Goal: Task Accomplishment & Management: Manage account settings

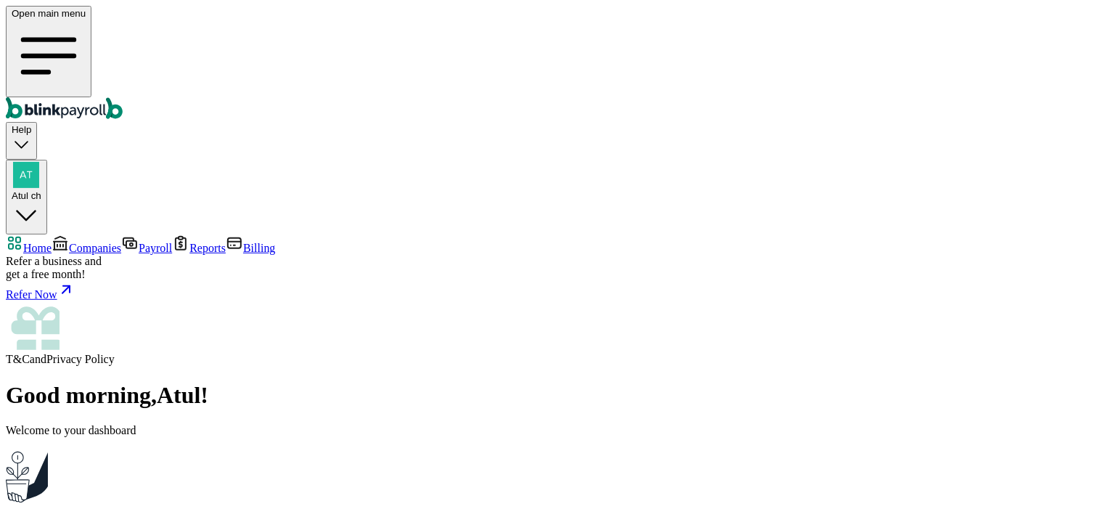
click at [69, 242] on span "Companies" at bounding box center [95, 248] width 52 height 12
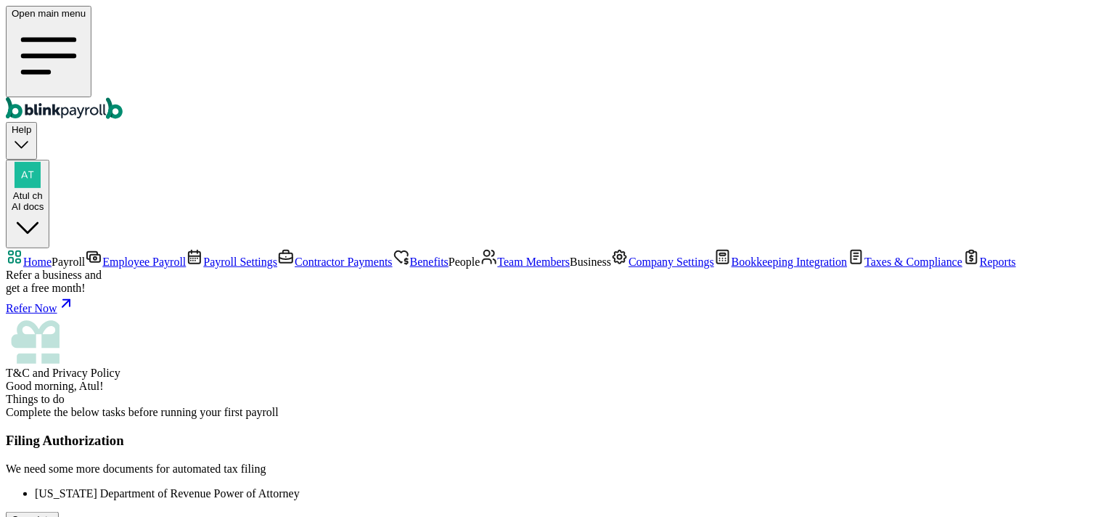
click at [102, 256] on span "Employee Payroll" at bounding box center [144, 262] width 84 height 12
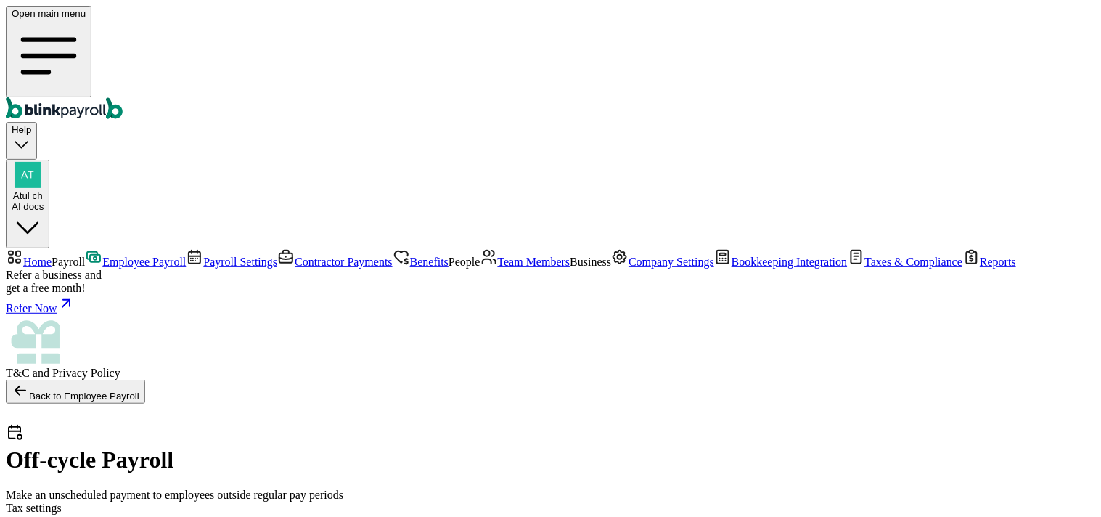
checkbox input "true"
drag, startPoint x: 263, startPoint y: 321, endPoint x: 289, endPoint y: 333, distance: 28.6
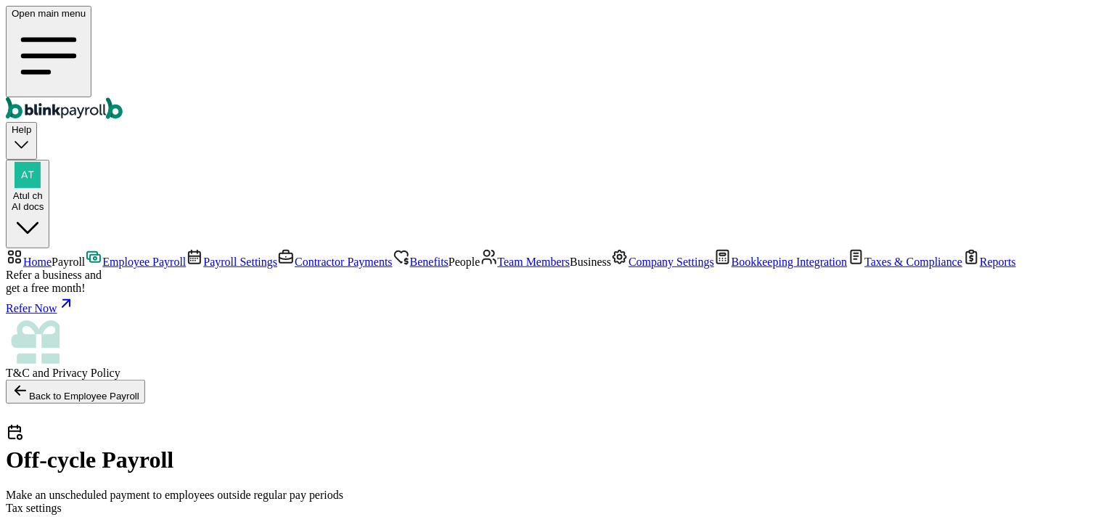
checkbox input "true"
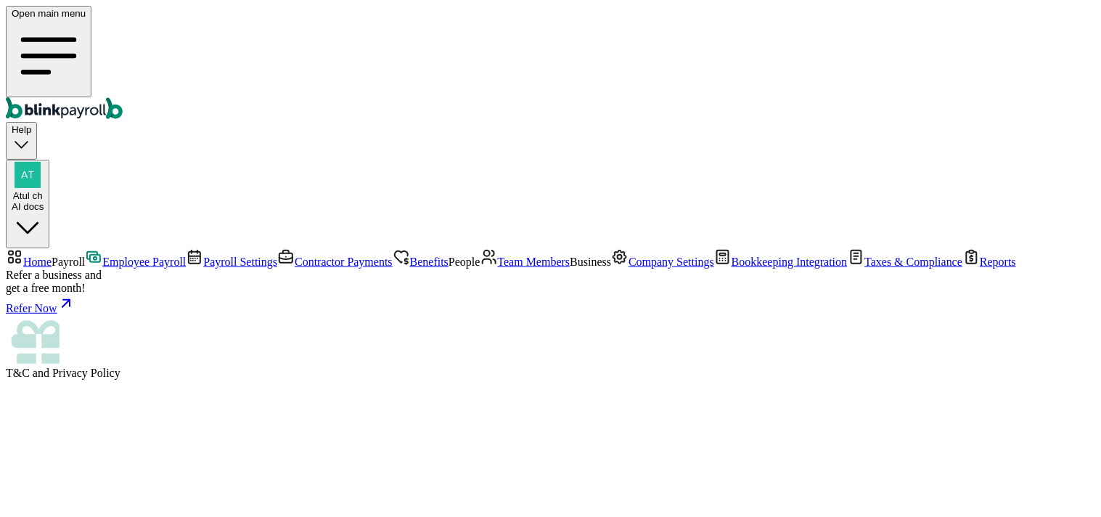
select select "direct_deposit"
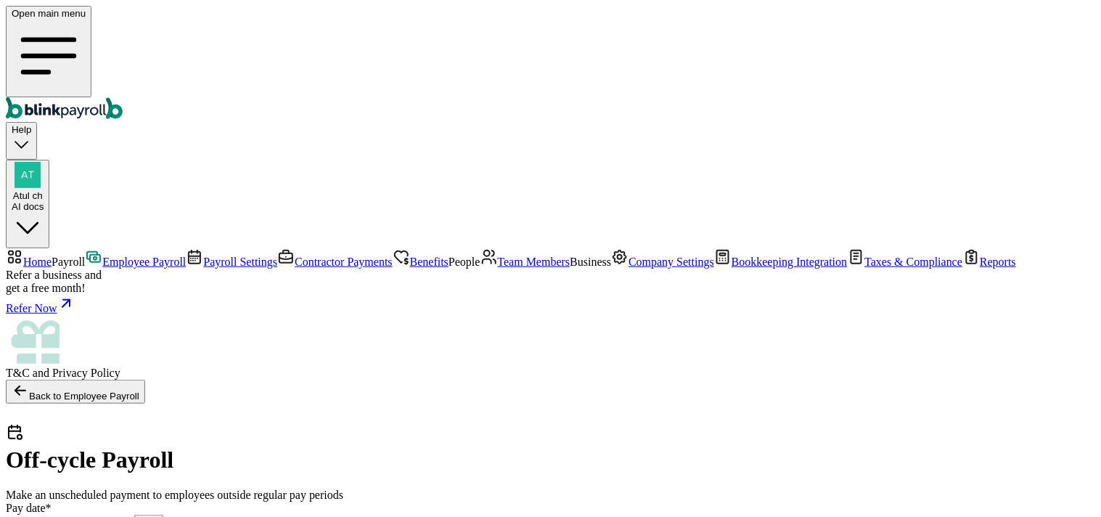
checkbox input "true"
select select "direct_deposit"
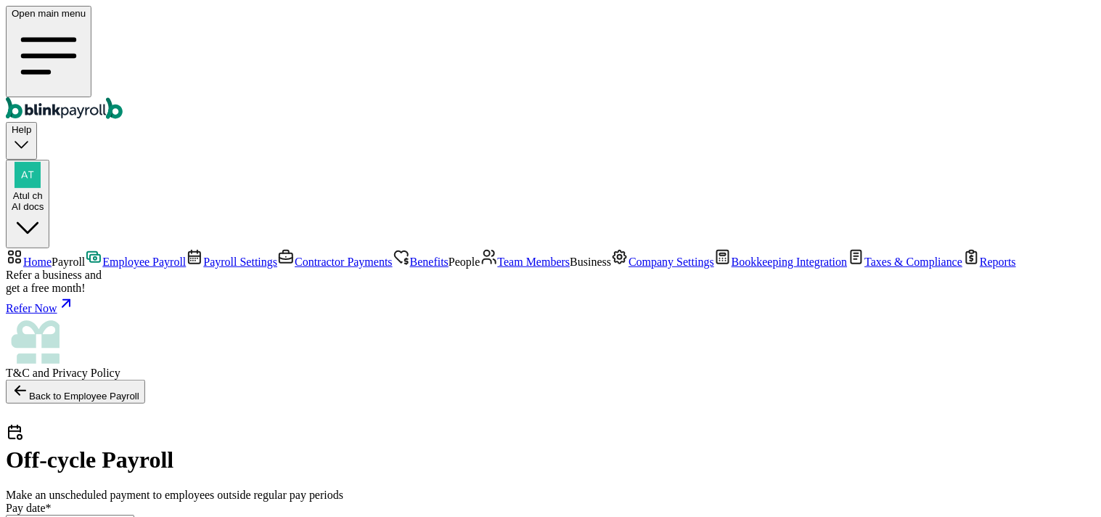
type input "08/18/2025 ~ 08/29/2025"
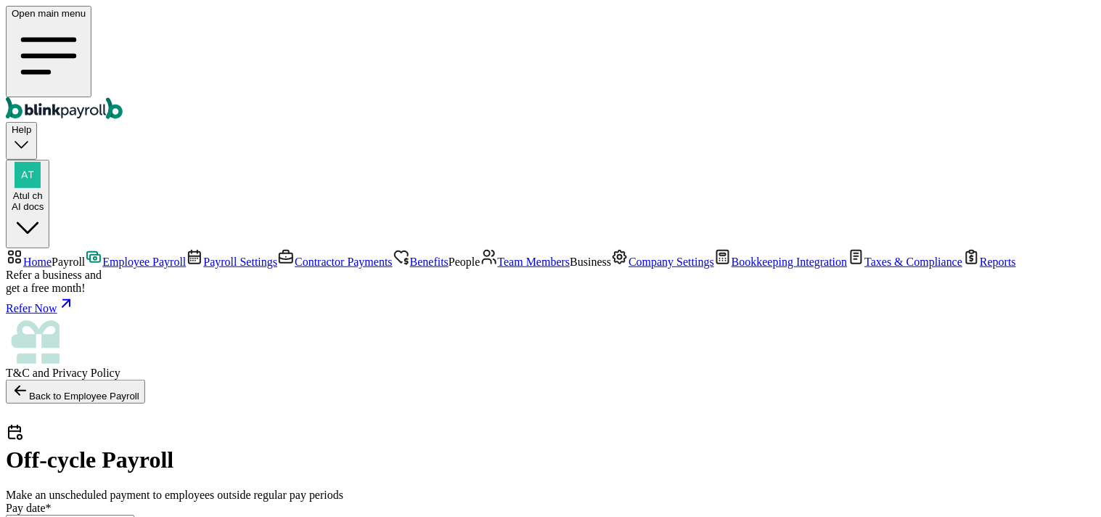
radio input "true"
type input "09/04/2025"
click at [203, 256] on span "Payroll Settings" at bounding box center [240, 262] width 74 height 12
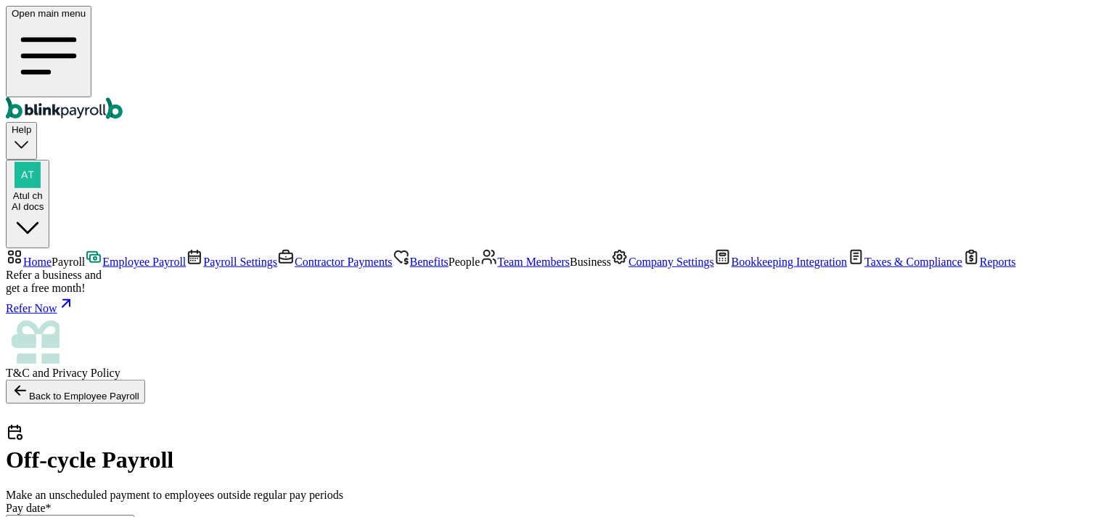
click at [295, 256] on span "Contractor Payments" at bounding box center [344, 262] width 98 height 12
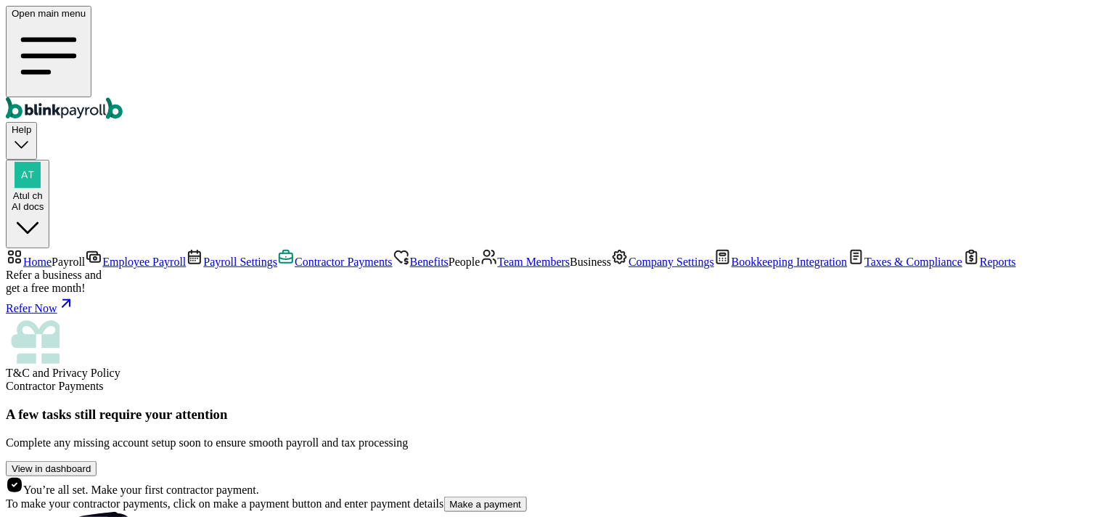
click at [444, 497] on button "Make a payment" at bounding box center [486, 504] width 84 height 15
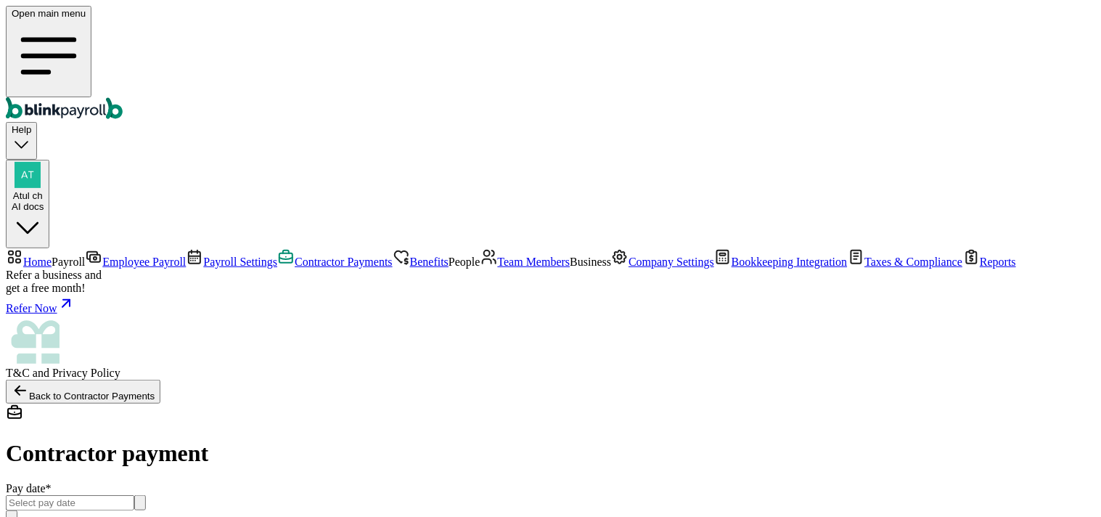
click at [134, 495] on input "text" at bounding box center [70, 502] width 129 height 15
drag, startPoint x: 468, startPoint y: 410, endPoint x: 543, endPoint y: 412, distance: 74.8
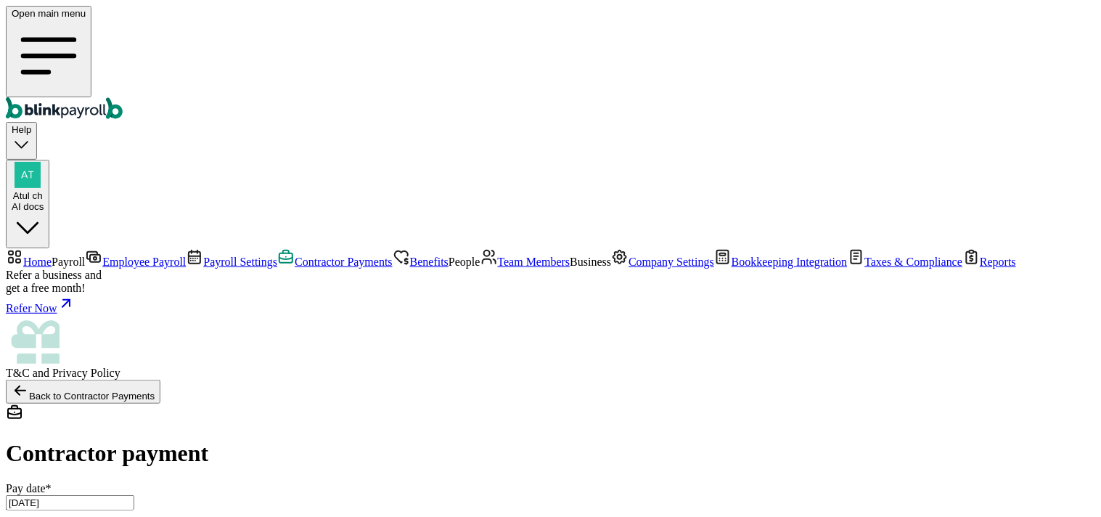
type input "08/22/2025 ~ 08/22/2025"
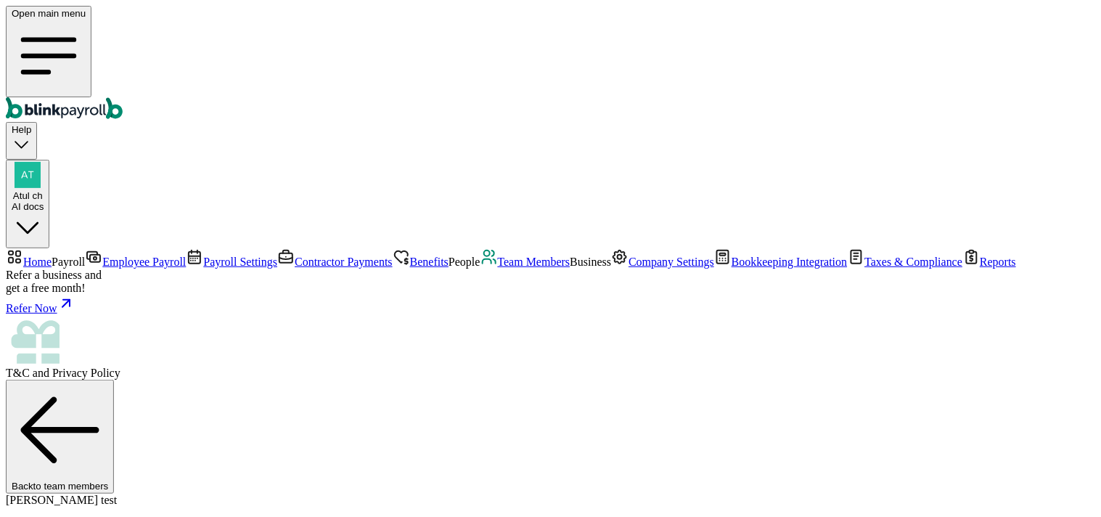
radio input "true"
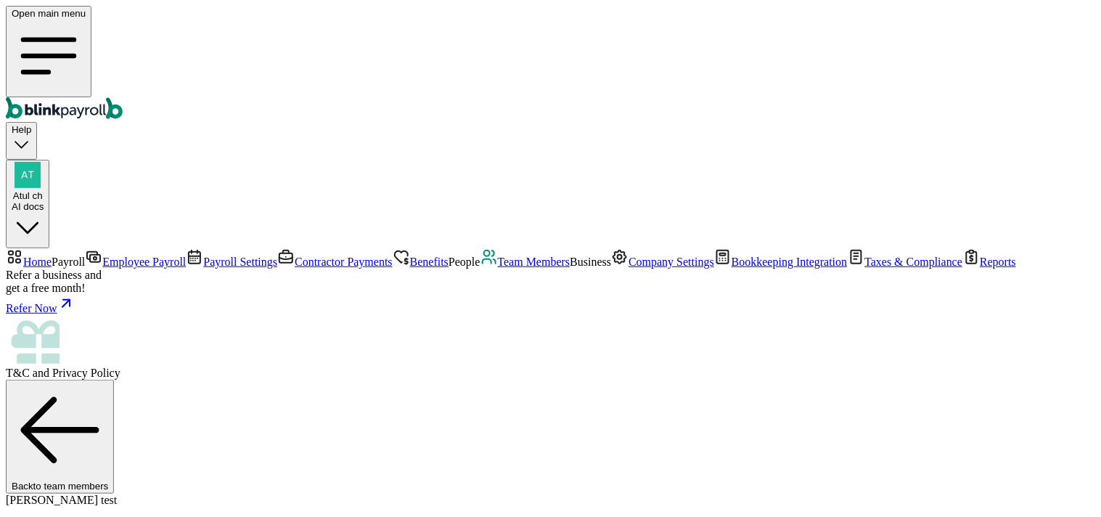
scroll to position [171, 0]
select select "Savings"
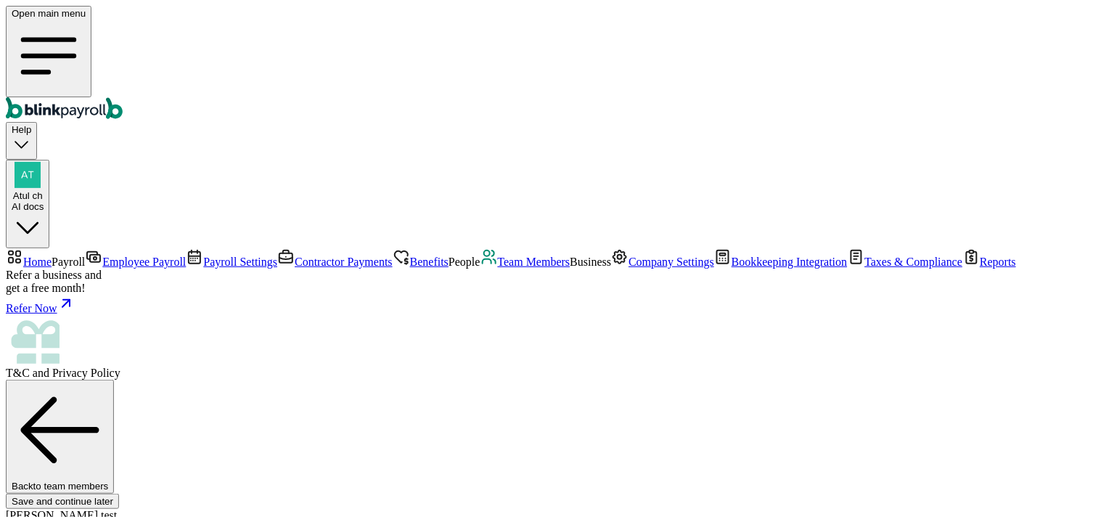
type input "555666555"
type input "5566"
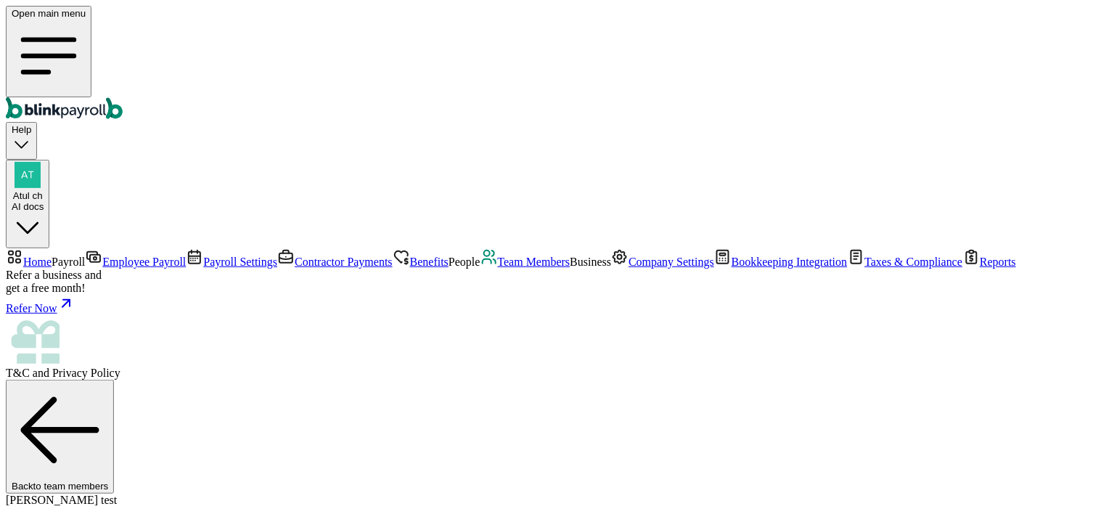
scroll to position [214, 0]
click at [277, 256] on link "Contractor Payments" at bounding box center [334, 262] width 115 height 12
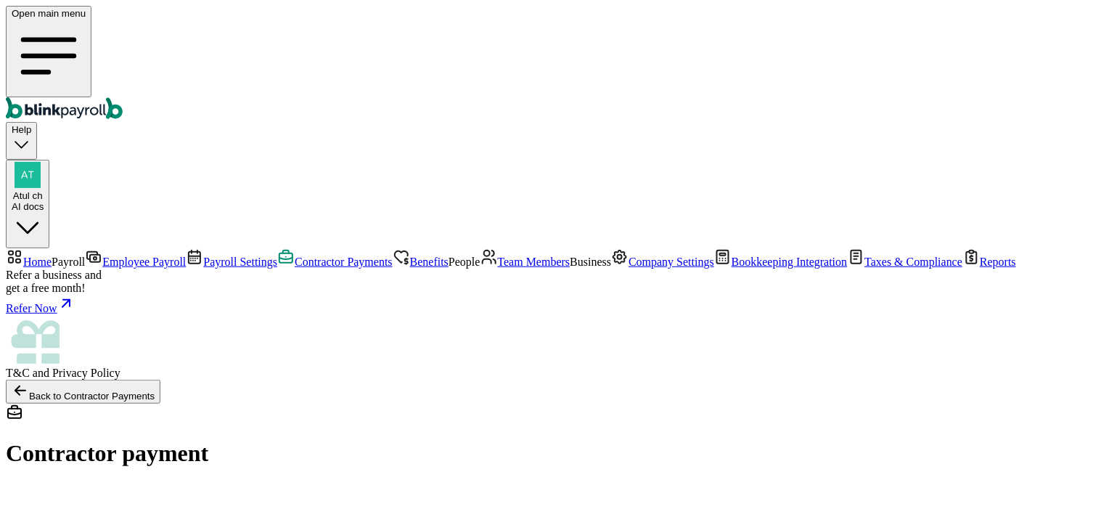
select select "manual"
checkbox input "true"
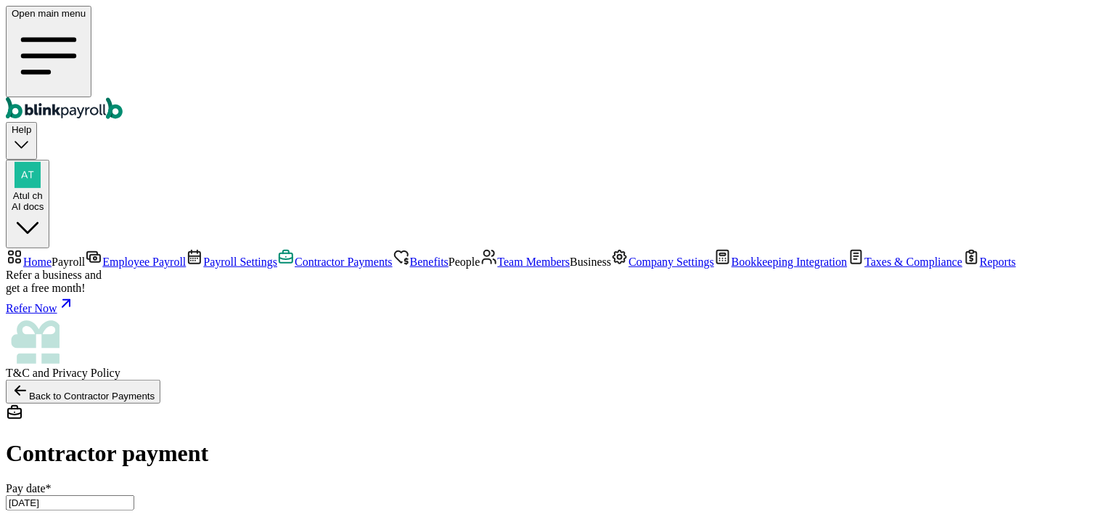
checkbox input "true"
select select "direct_deposit"
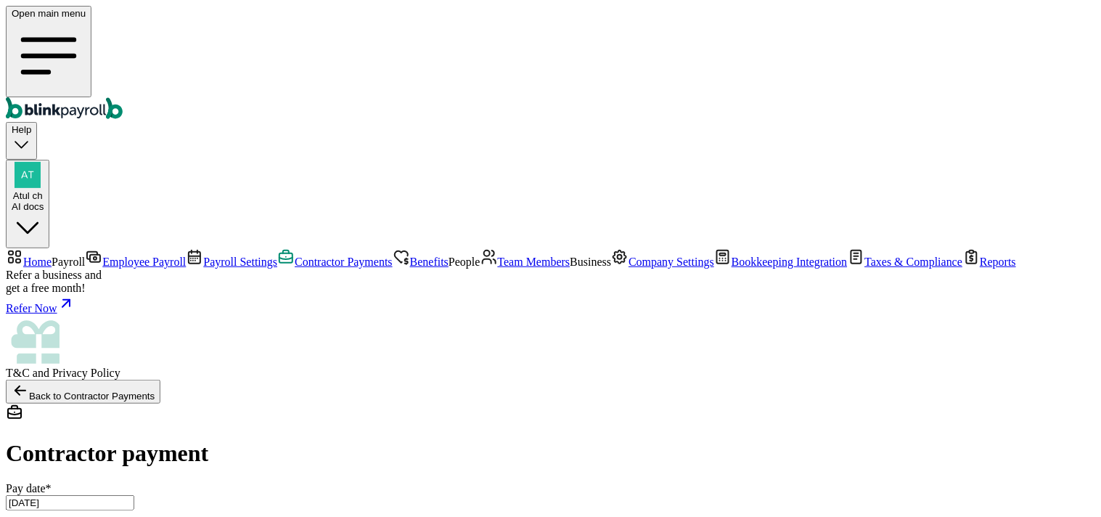
scroll to position [0, 0]
radio input "true"
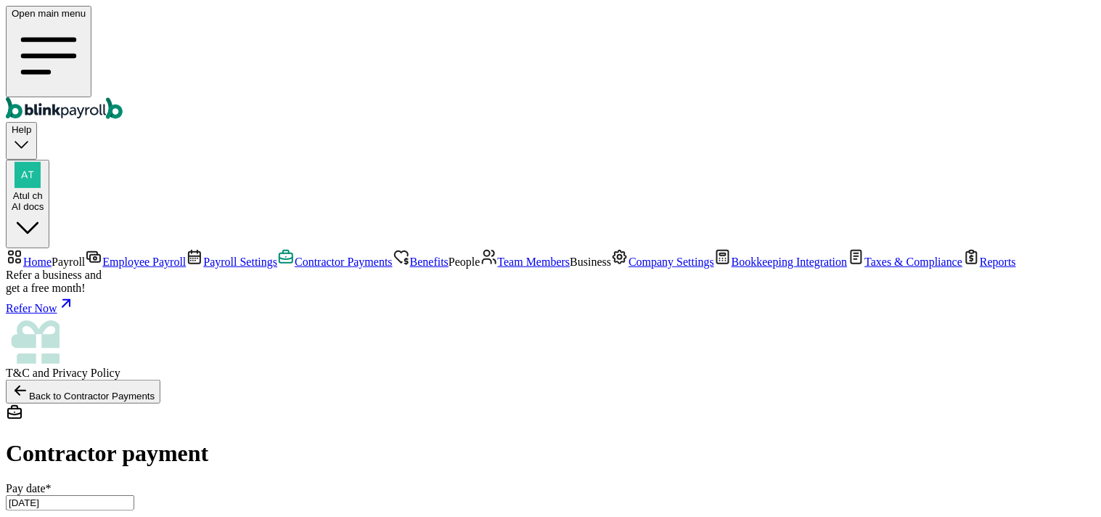
scroll to position [161, 0]
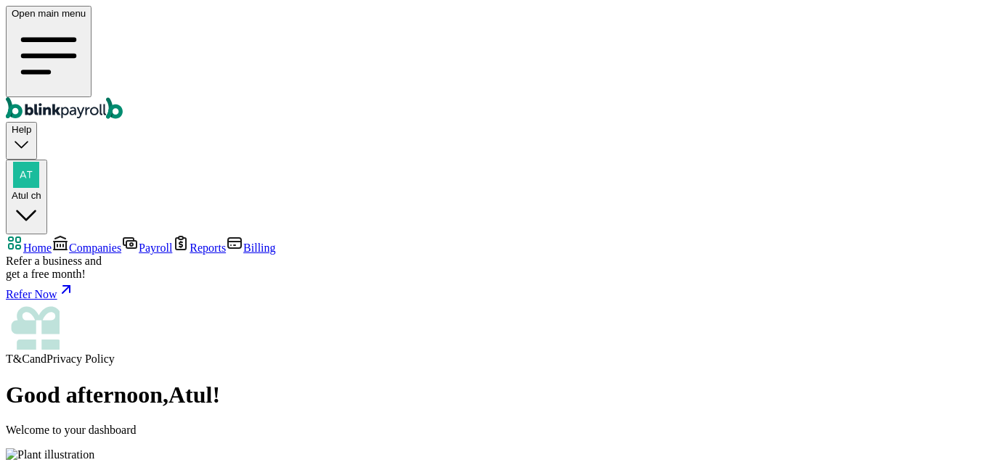
click at [69, 242] on span "Companies" at bounding box center [95, 248] width 52 height 12
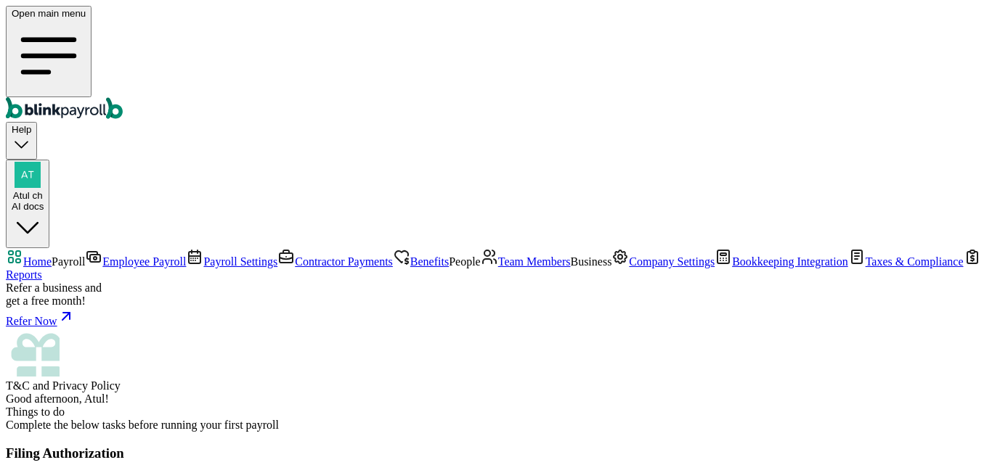
click at [102, 256] on span "Employee Payroll" at bounding box center [144, 262] width 84 height 12
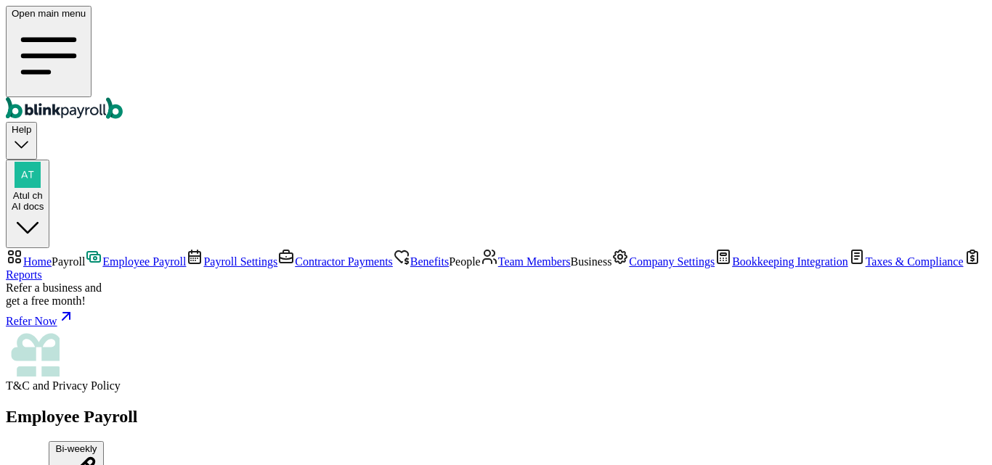
scroll to position [508, 0]
